Goal: Task Accomplishment & Management: Manage account settings

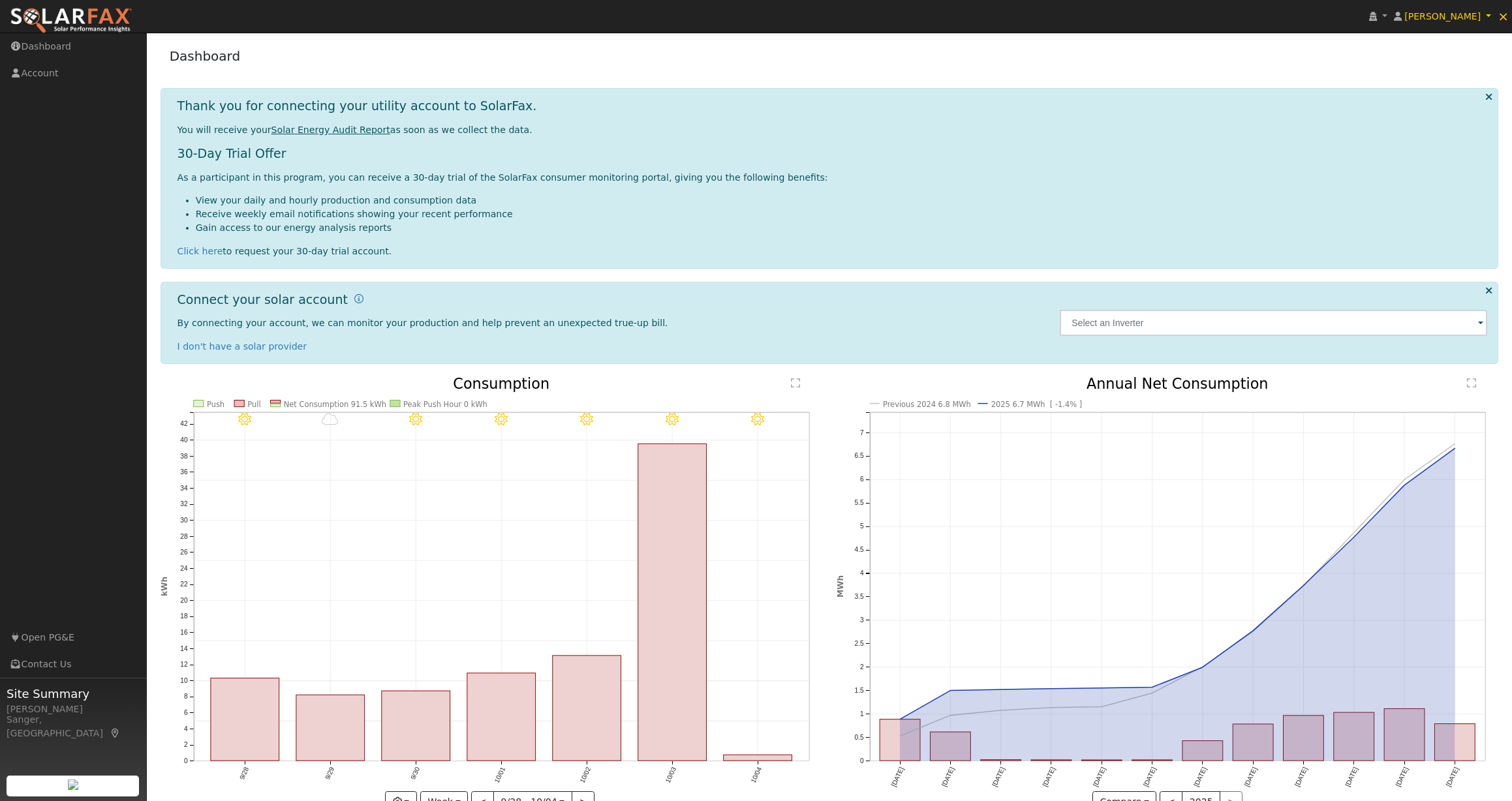
scroll to position [38, 0]
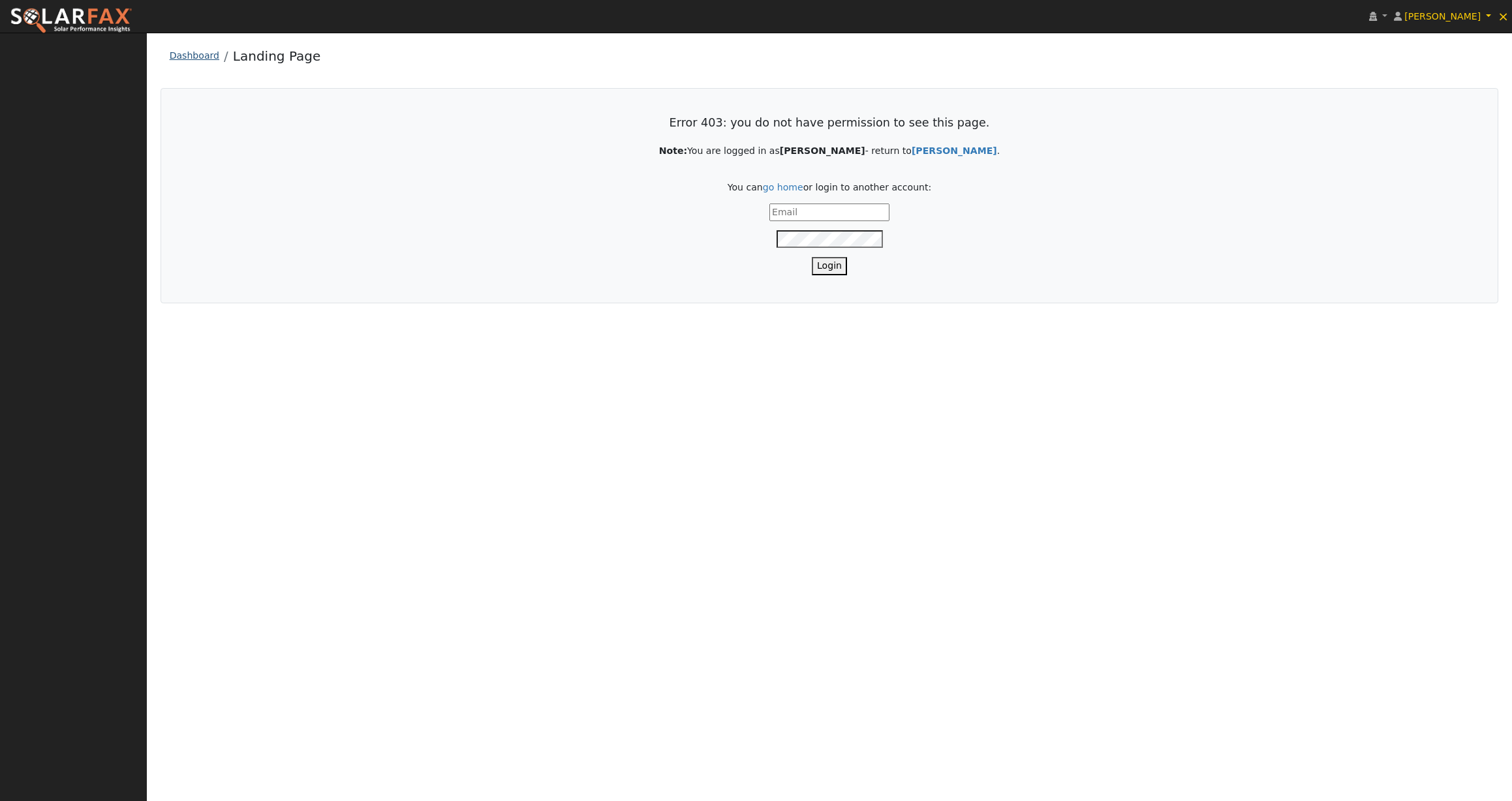
click at [182, 55] on link "Dashboard" at bounding box center [194, 55] width 49 height 10
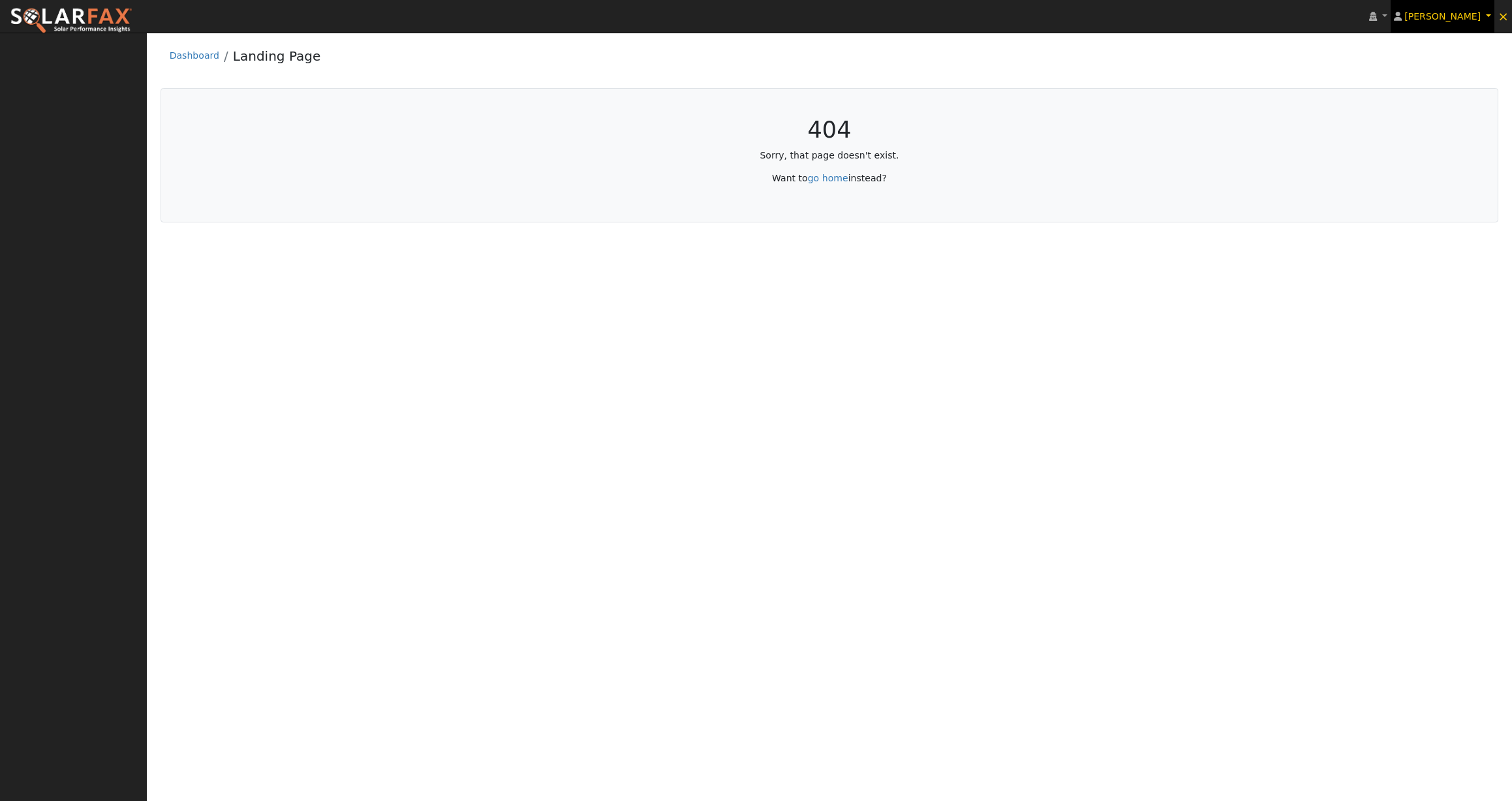
click at [1460, 12] on span "[PERSON_NAME]" at bounding box center [1442, 16] width 76 height 10
click at [1421, 49] on link "Profile" at bounding box center [1439, 48] width 107 height 19
type input "Cody"
type input "Herzog"
type input "codyh@yahoo.com"
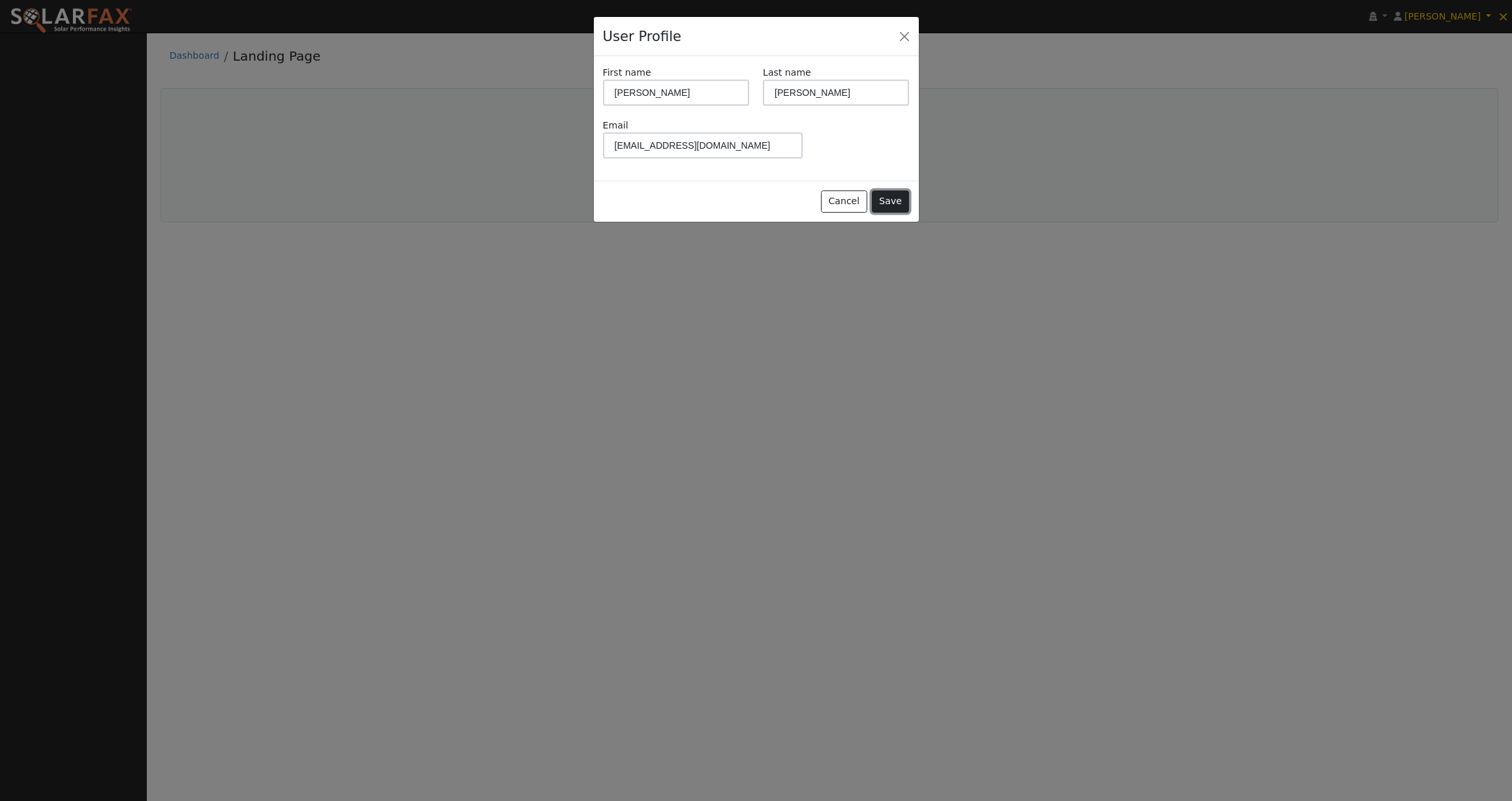
click at [888, 195] on button "Save" at bounding box center [891, 201] width 38 height 22
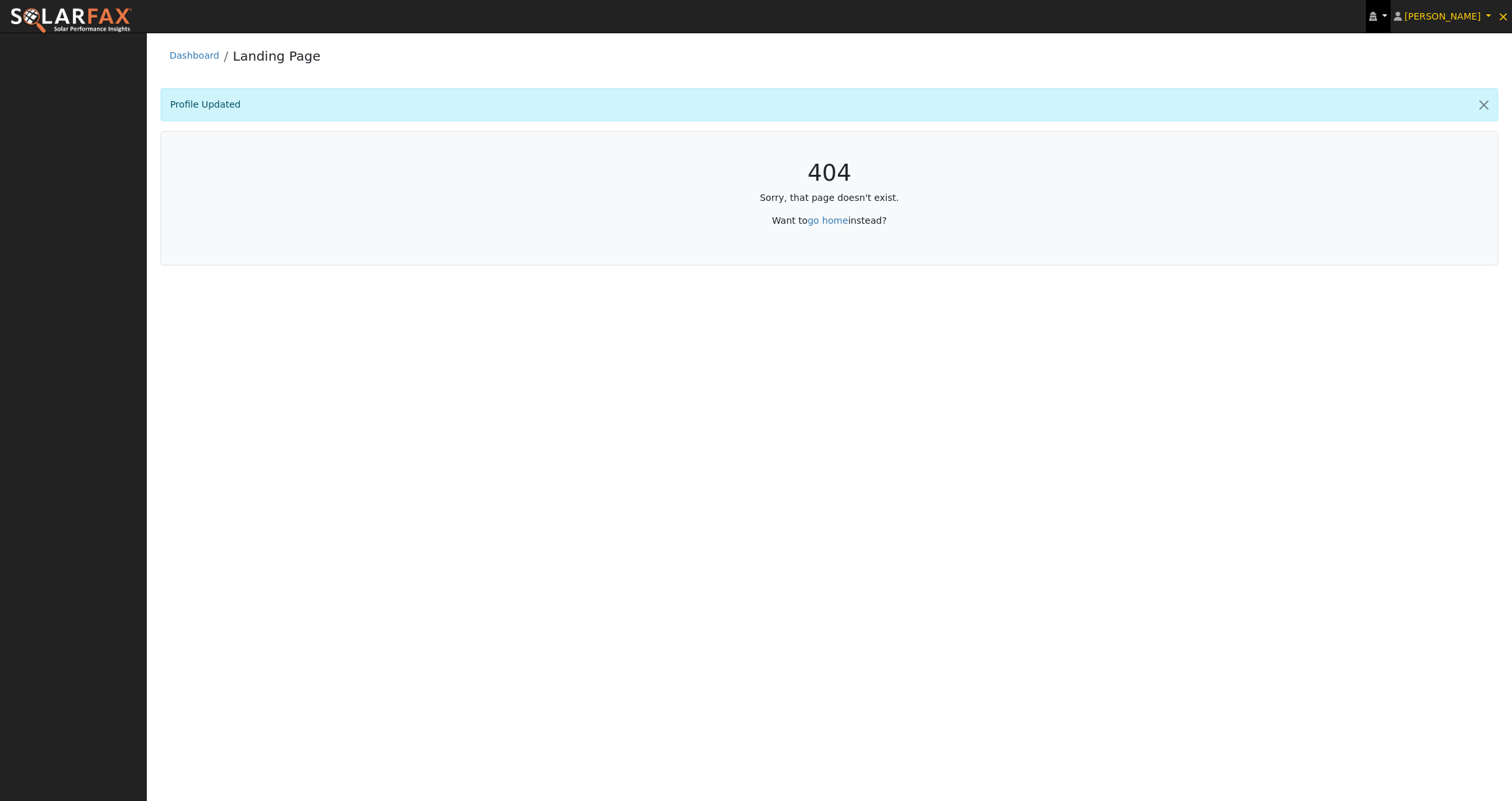
click at [1377, 15] on icon at bounding box center [1372, 17] width 7 height 9
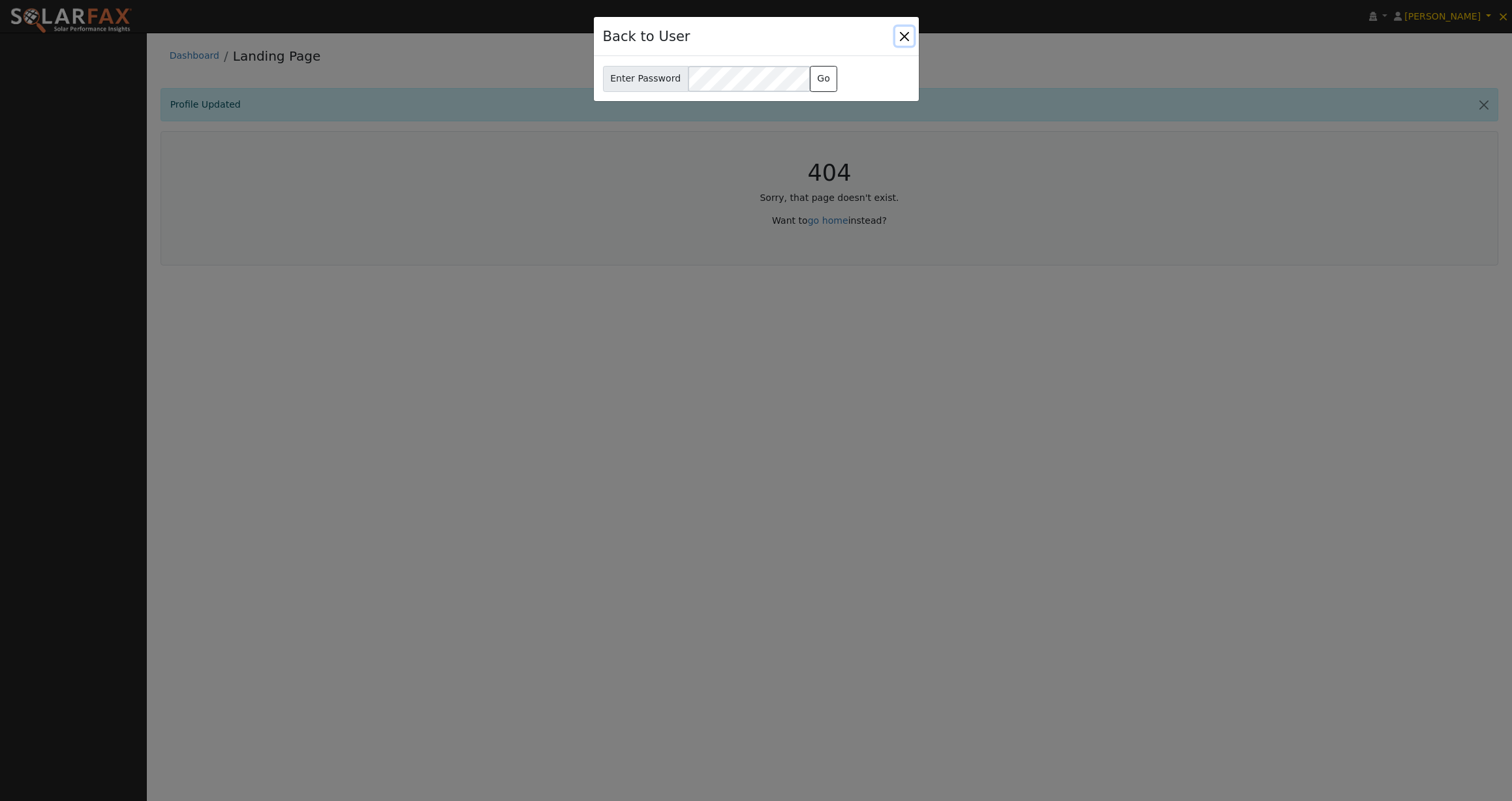
click at [899, 32] on button "Close" at bounding box center [905, 36] width 19 height 19
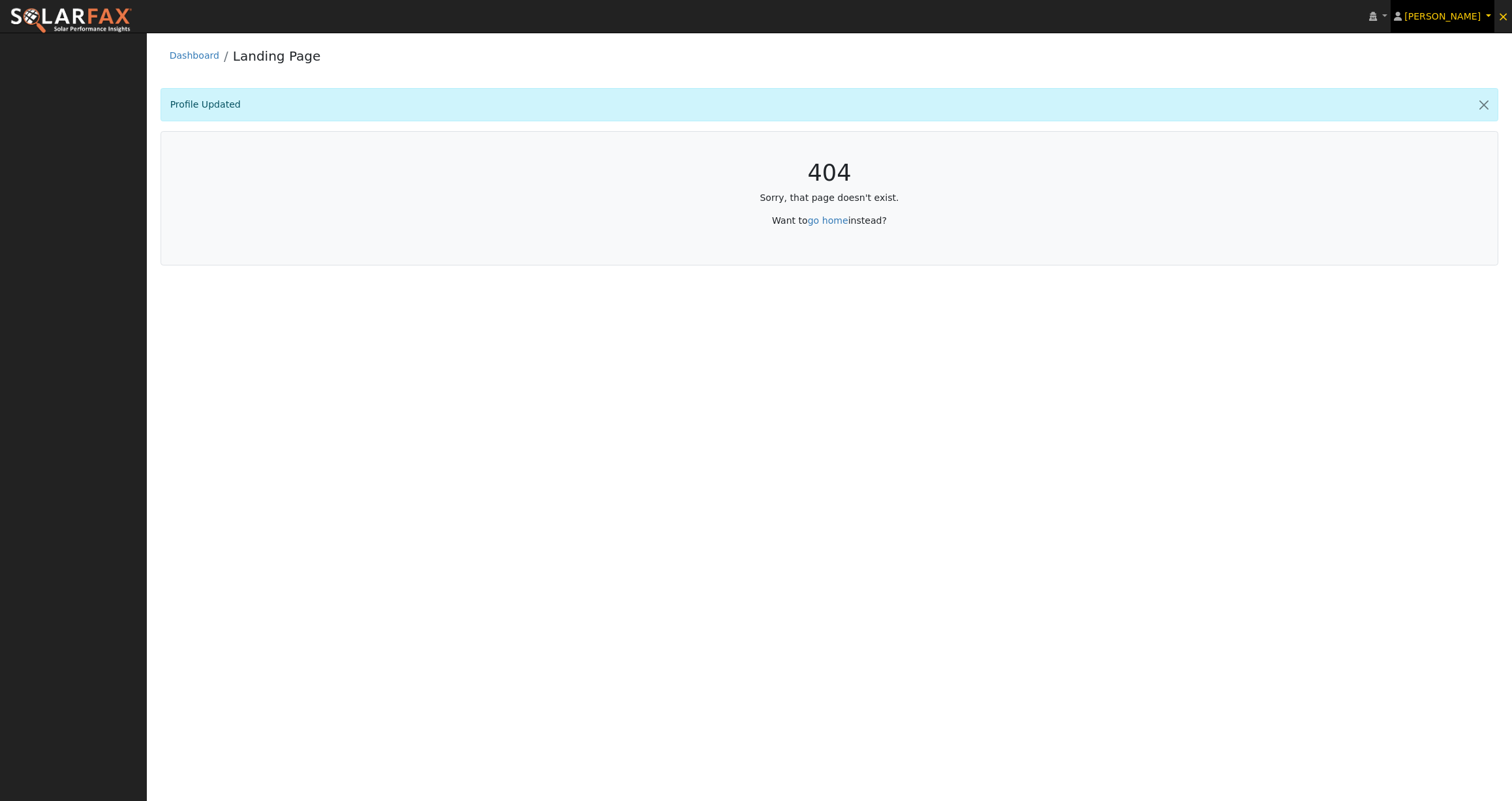
click at [1492, 14] on link "[PERSON_NAME]" at bounding box center [1442, 16] width 104 height 33
click at [1470, 164] on link "Log Out" at bounding box center [1439, 170] width 107 height 19
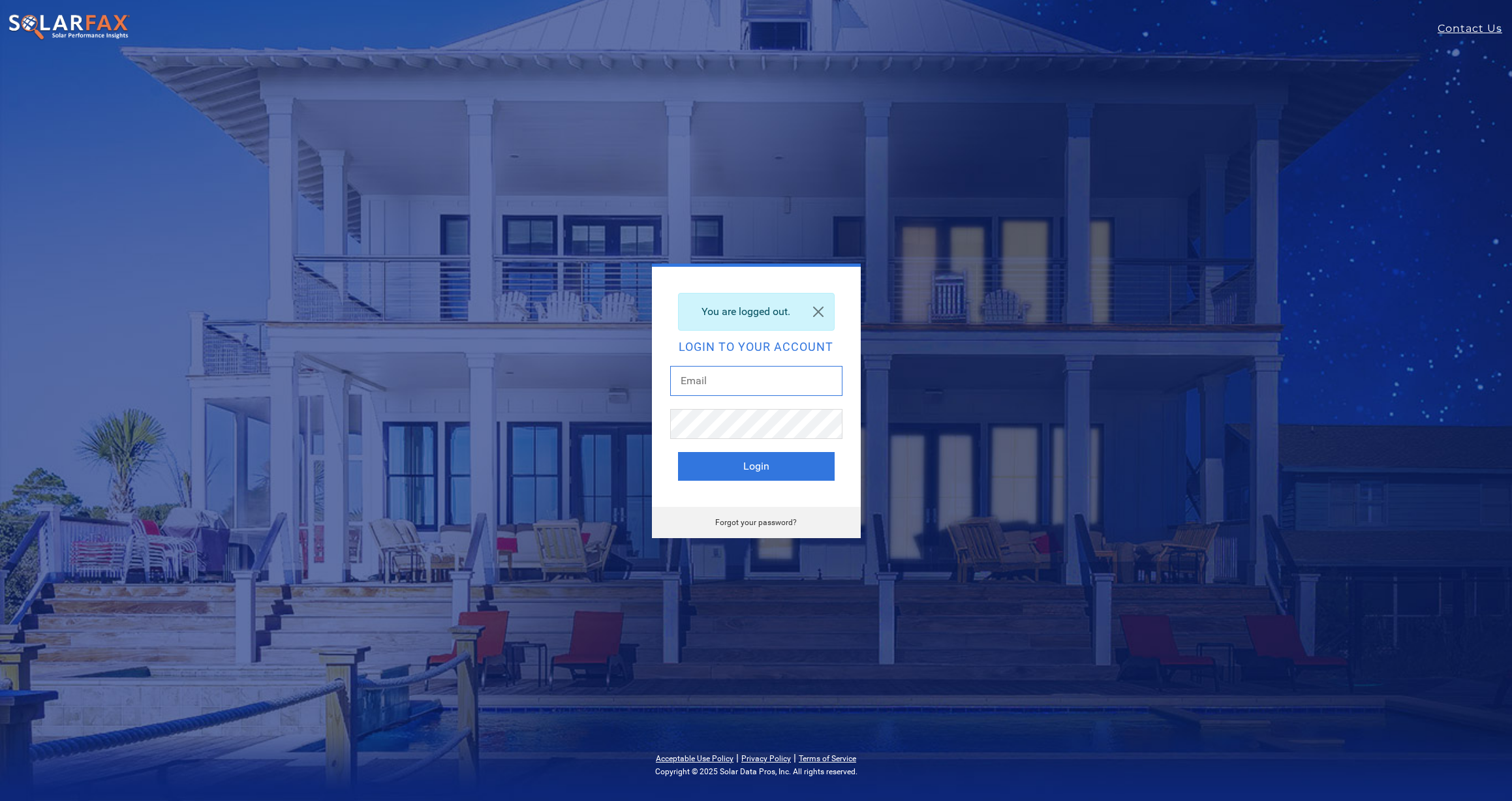
click at [741, 371] on input "text" at bounding box center [756, 381] width 172 height 30
type input "austin@ajsolar.net"
click at [756, 471] on button "Login" at bounding box center [756, 466] width 157 height 29
